Goal: Information Seeking & Learning: Check status

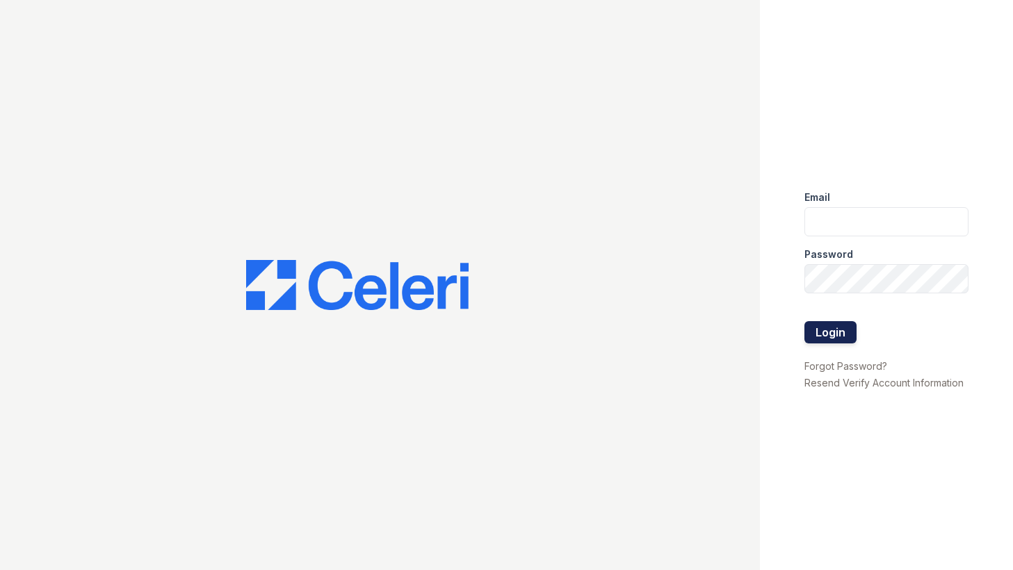
type input "Kchristian@trinity-pm.com"
click at [828, 340] on button "Login" at bounding box center [830, 332] width 52 height 22
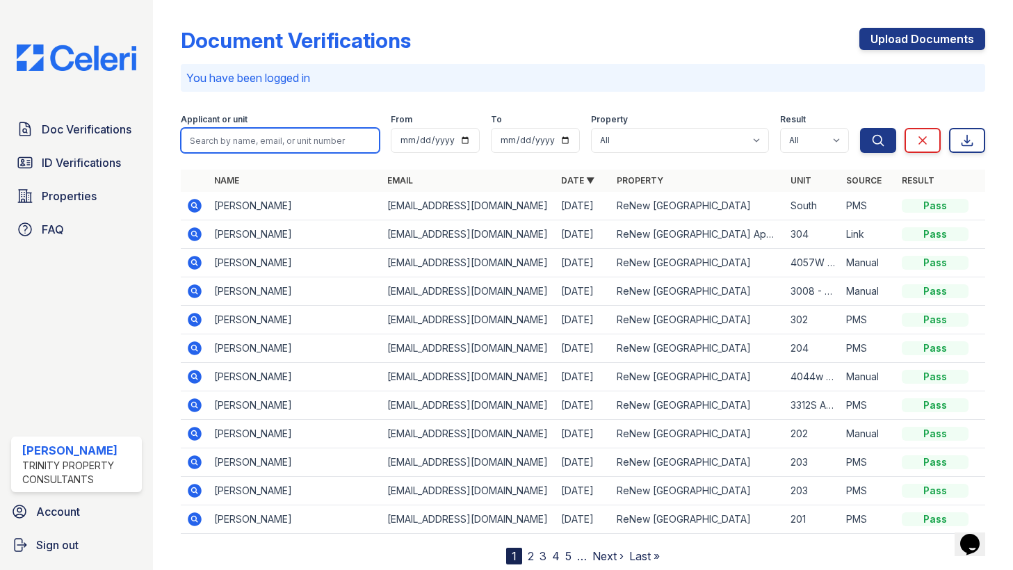
click at [339, 133] on input "search" at bounding box center [280, 140] width 199 height 25
type input "[PERSON_NAME]"
click at [860, 128] on button "Search" at bounding box center [878, 140] width 36 height 25
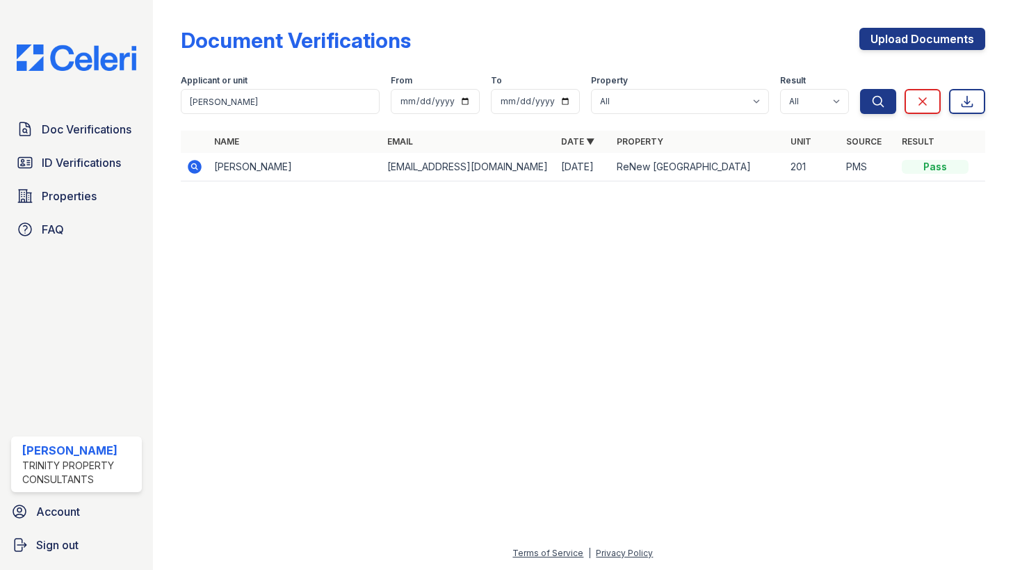
click at [195, 166] on icon at bounding box center [193, 165] width 3 height 3
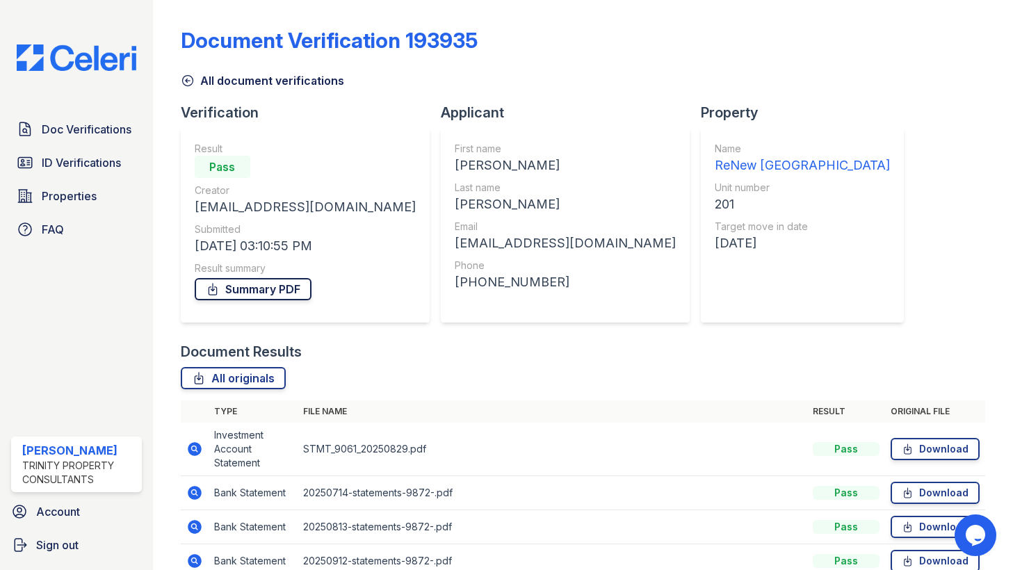
click at [268, 288] on link "Summary PDF" at bounding box center [253, 289] width 117 height 22
click at [91, 159] on span "ID Verifications" at bounding box center [81, 162] width 79 height 17
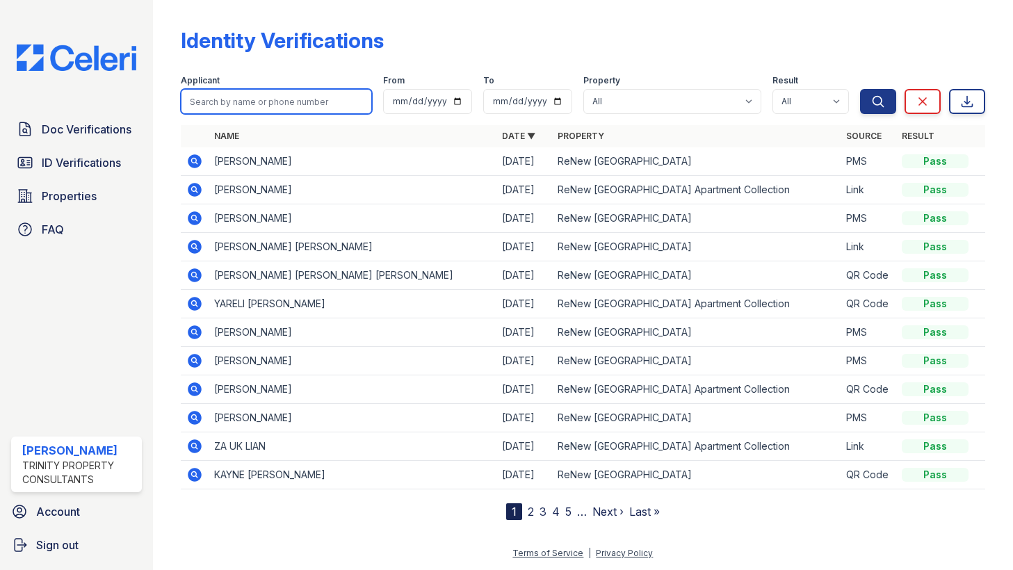
click at [291, 100] on input "search" at bounding box center [276, 101] width 191 height 25
type input "[PERSON_NAME]"
click at [860, 89] on button "Search" at bounding box center [878, 101] width 36 height 25
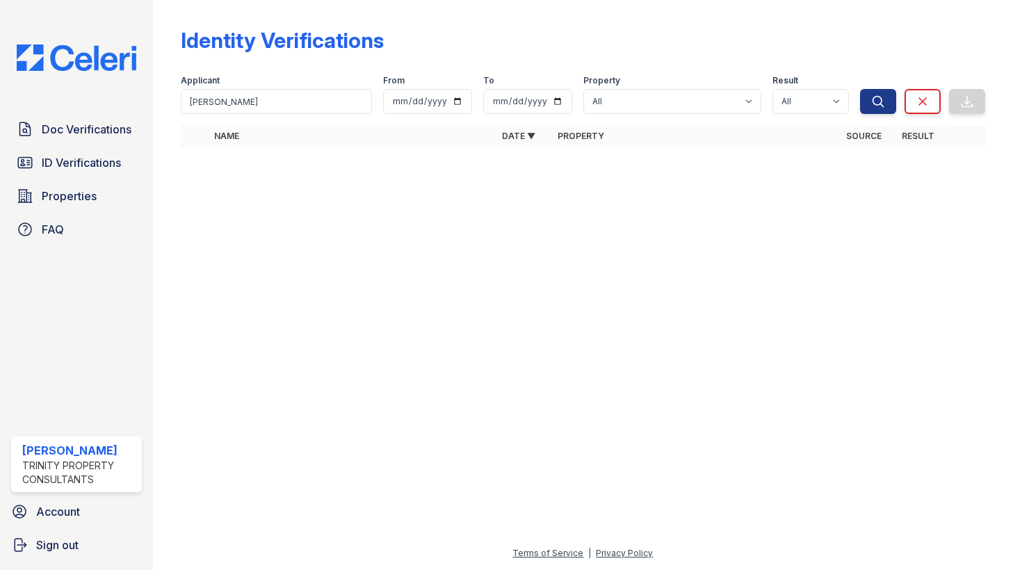
click at [486, 196] on div at bounding box center [582, 363] width 815 height 361
click at [881, 105] on icon "submit" at bounding box center [878, 101] width 10 height 10
click at [924, 106] on icon at bounding box center [922, 102] width 14 height 14
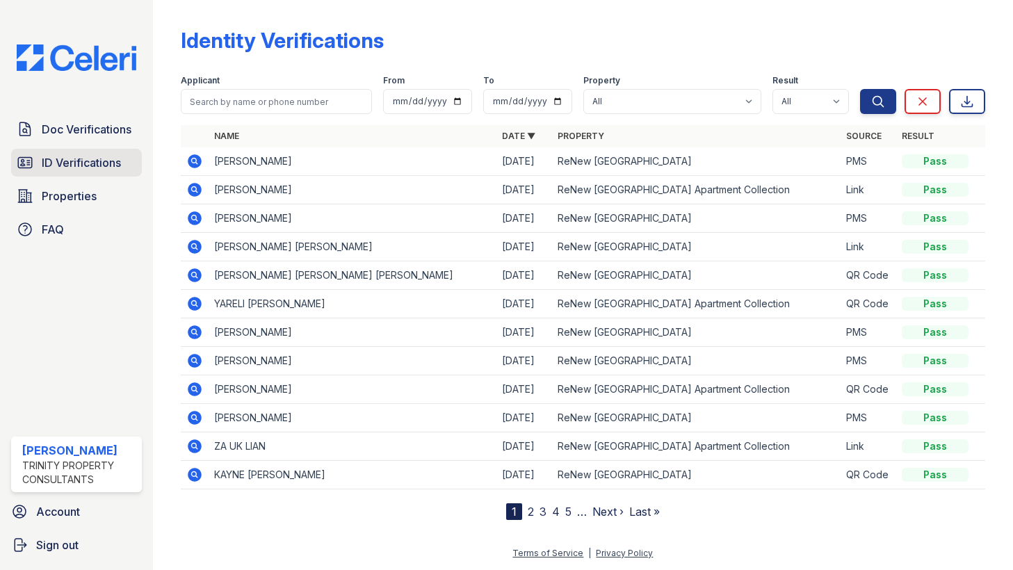
click at [94, 165] on span "ID Verifications" at bounding box center [81, 162] width 79 height 17
click at [873, 111] on button "Search" at bounding box center [878, 101] width 36 height 25
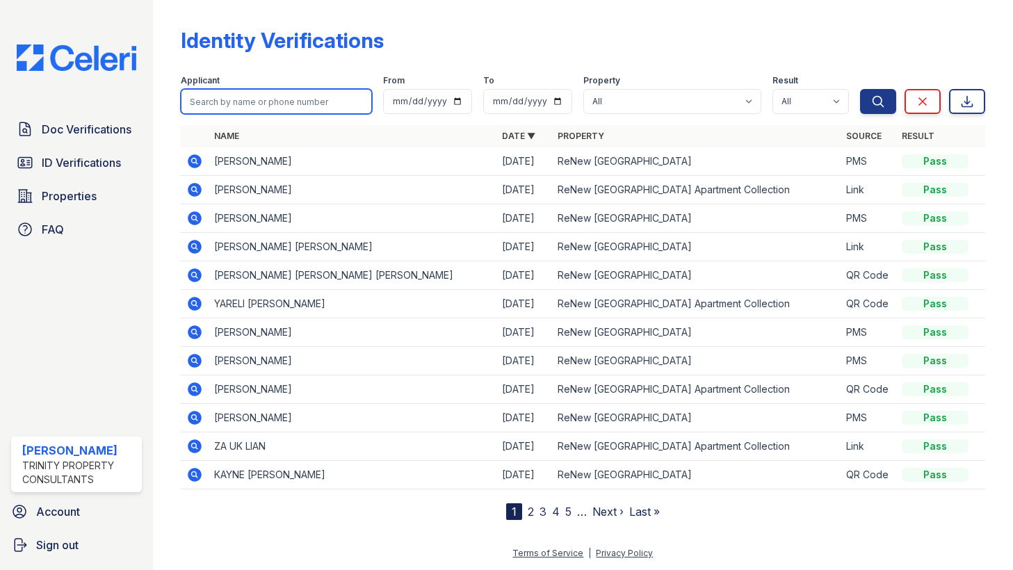
click at [301, 95] on input "search" at bounding box center [276, 101] width 191 height 25
type input "solomon kim"
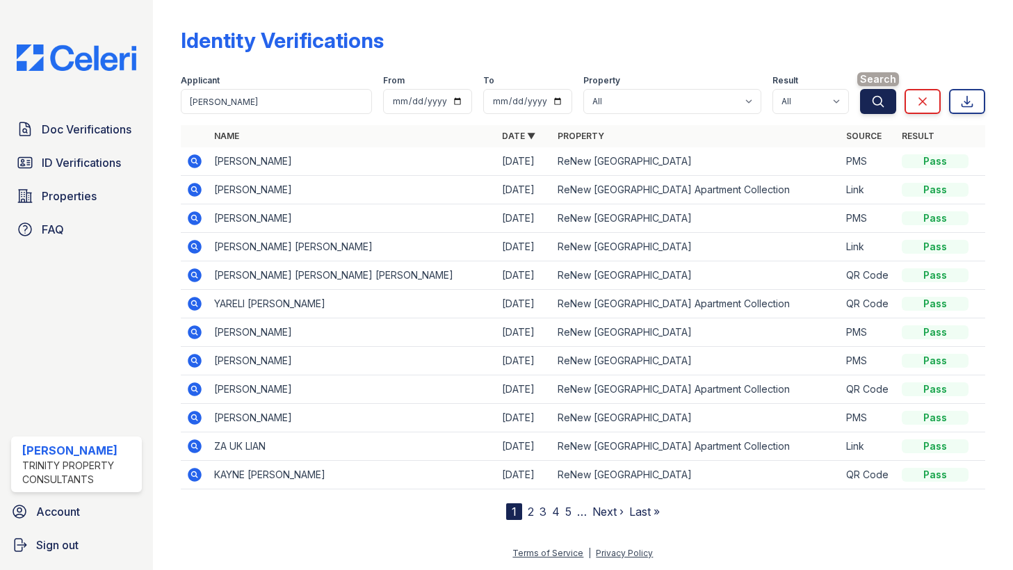
click at [876, 104] on icon "submit" at bounding box center [878, 102] width 14 height 14
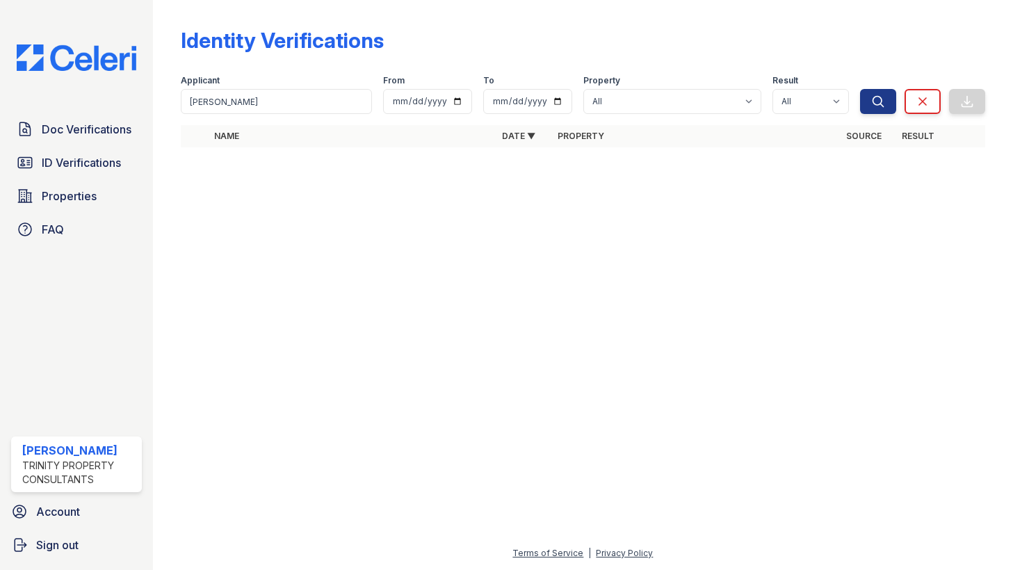
click at [876, 104] on icon "submit" at bounding box center [878, 102] width 14 height 14
click at [124, 135] on span "Doc Verifications" at bounding box center [87, 129] width 90 height 17
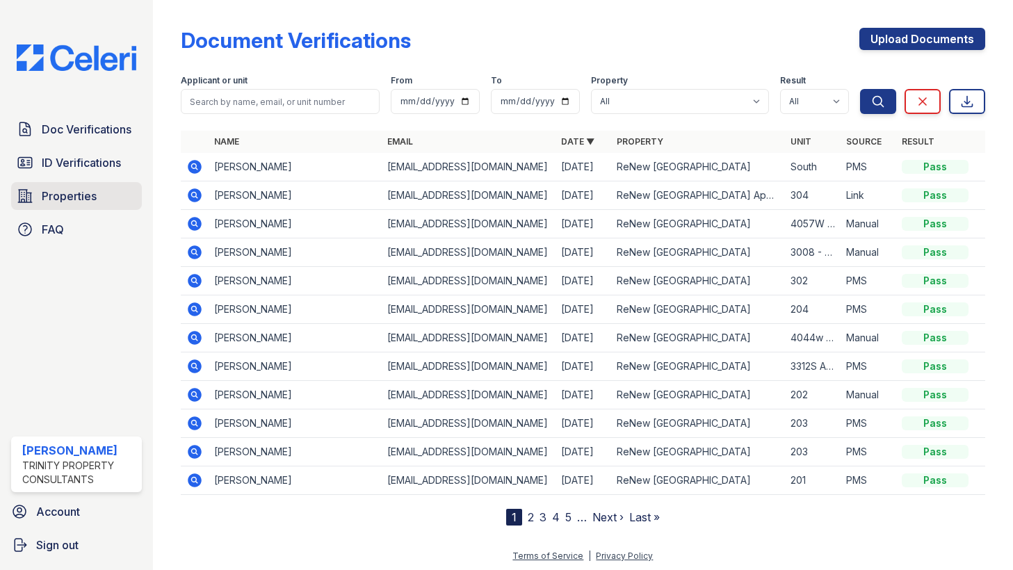
click at [83, 195] on span "Properties" at bounding box center [69, 196] width 55 height 17
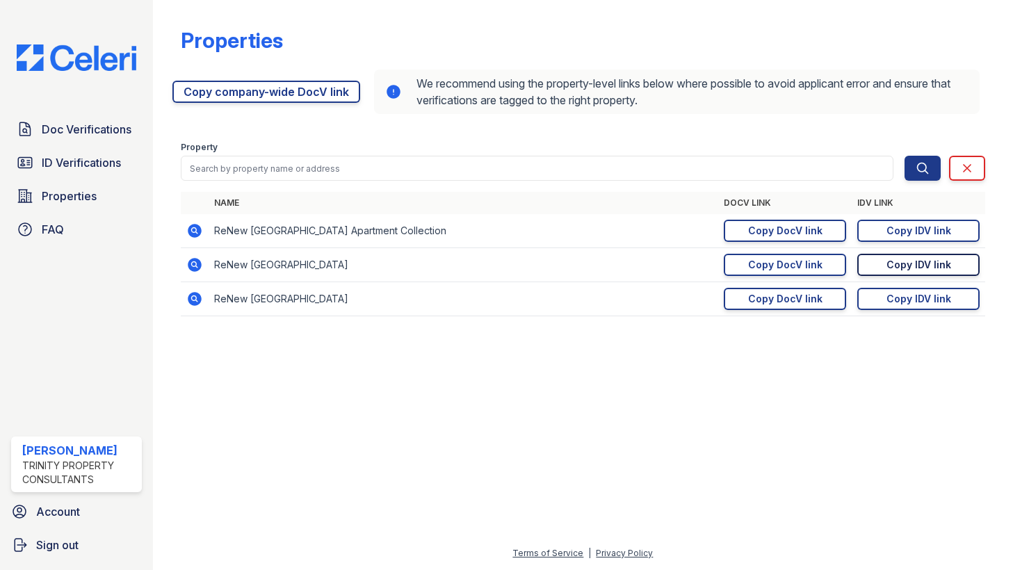
click at [898, 263] on div "Copy IDV link" at bounding box center [918, 265] width 65 height 14
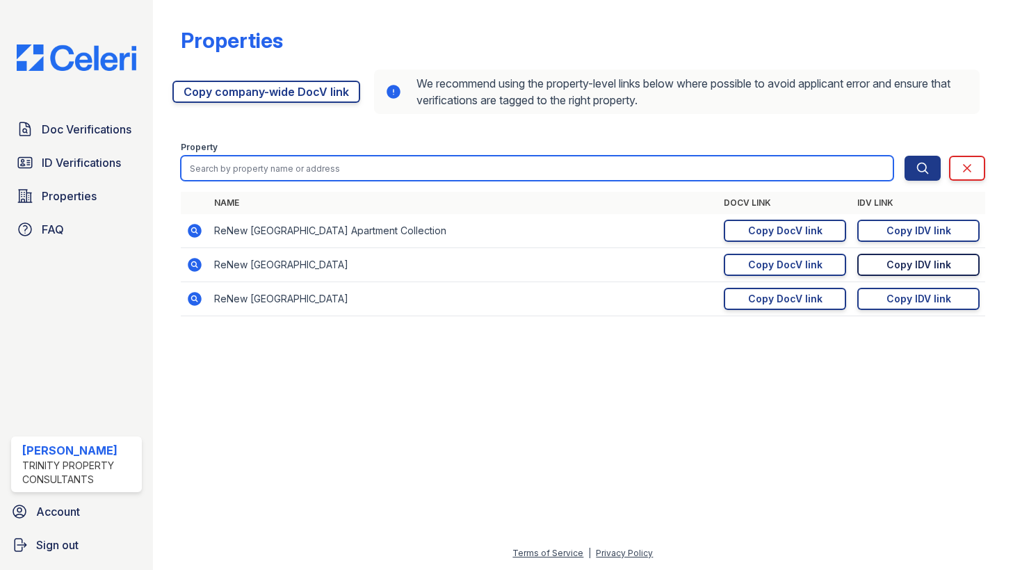
click at [414, 167] on input "search" at bounding box center [537, 168] width 712 height 25
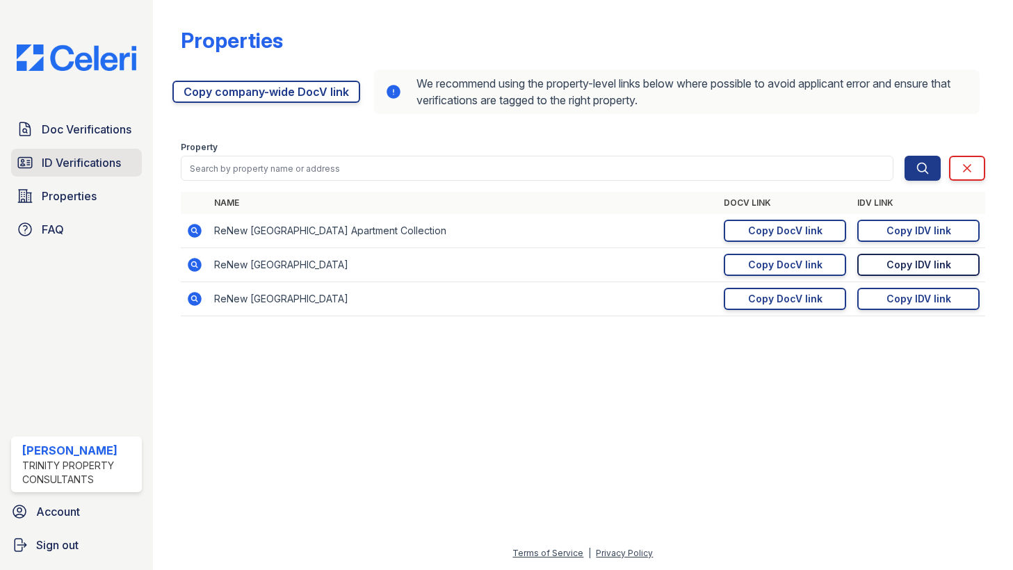
click at [74, 161] on span "ID Verifications" at bounding box center [81, 162] width 79 height 17
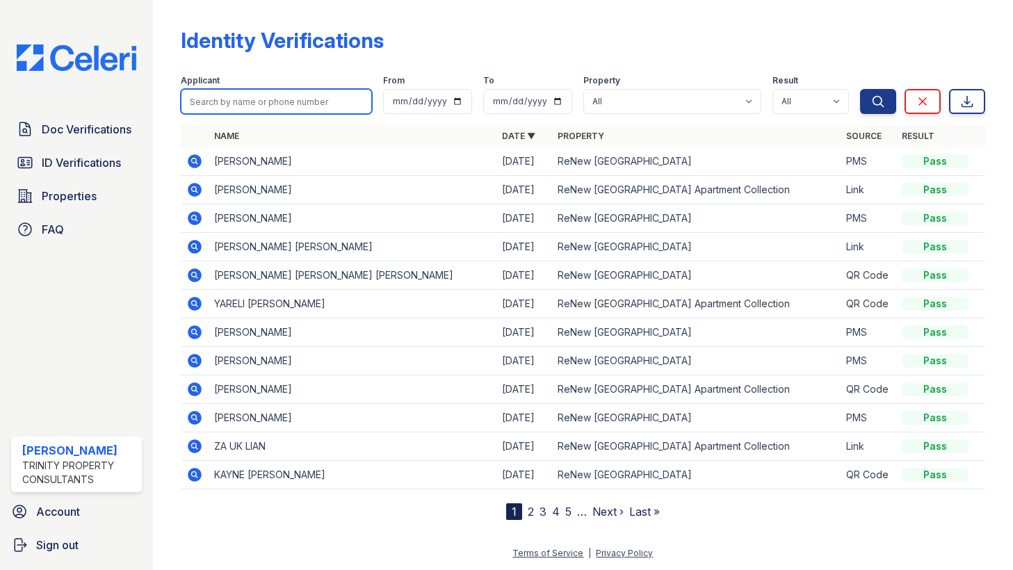
click at [315, 106] on input "search" at bounding box center [276, 101] width 191 height 25
type input "kim"
click at [860, 89] on button "Search" at bounding box center [878, 101] width 36 height 25
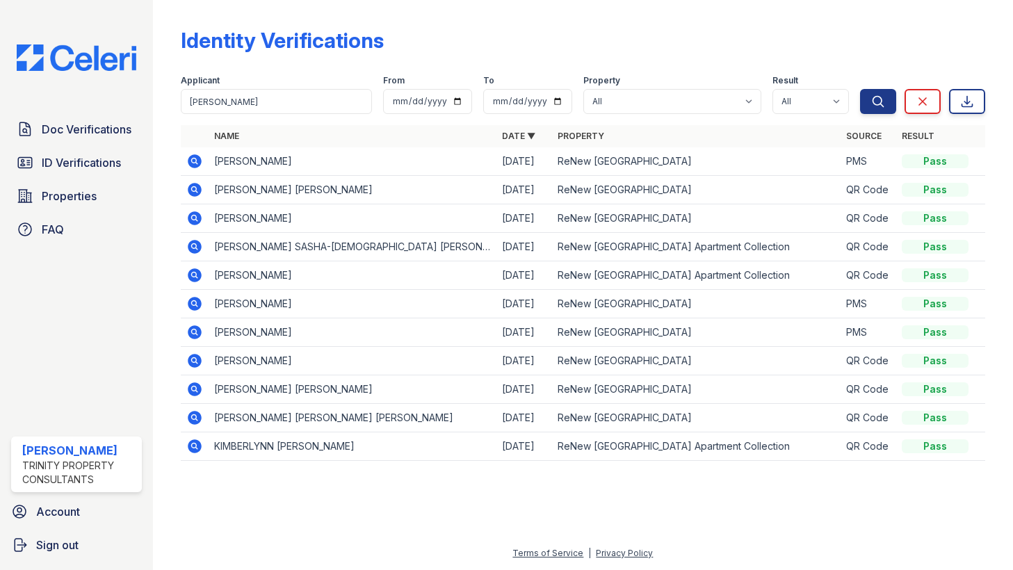
click at [198, 165] on icon at bounding box center [195, 161] width 14 height 14
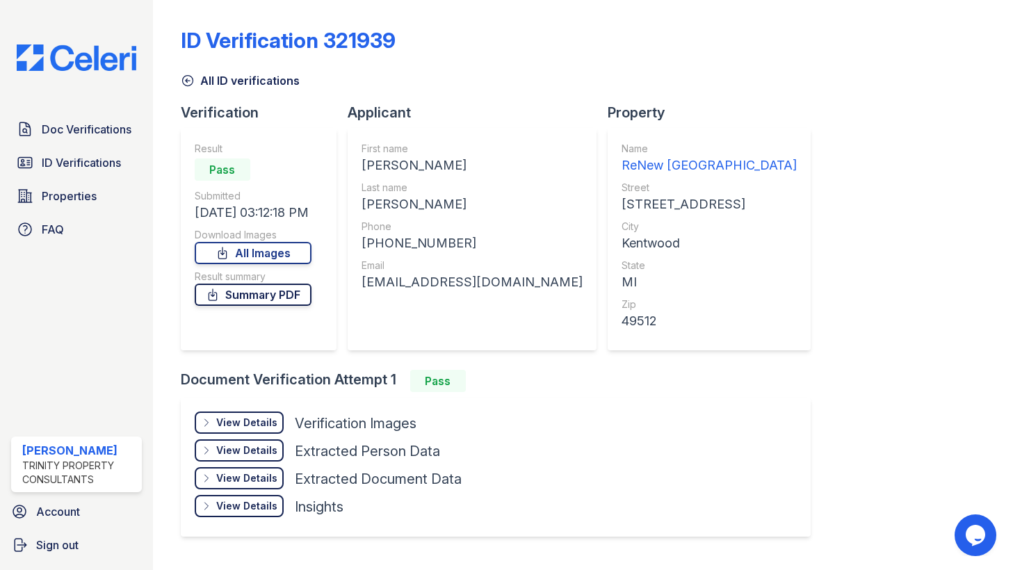
click at [311, 295] on link "Summary PDF" at bounding box center [253, 295] width 117 height 22
